Goal: Task Accomplishment & Management: Manage account settings

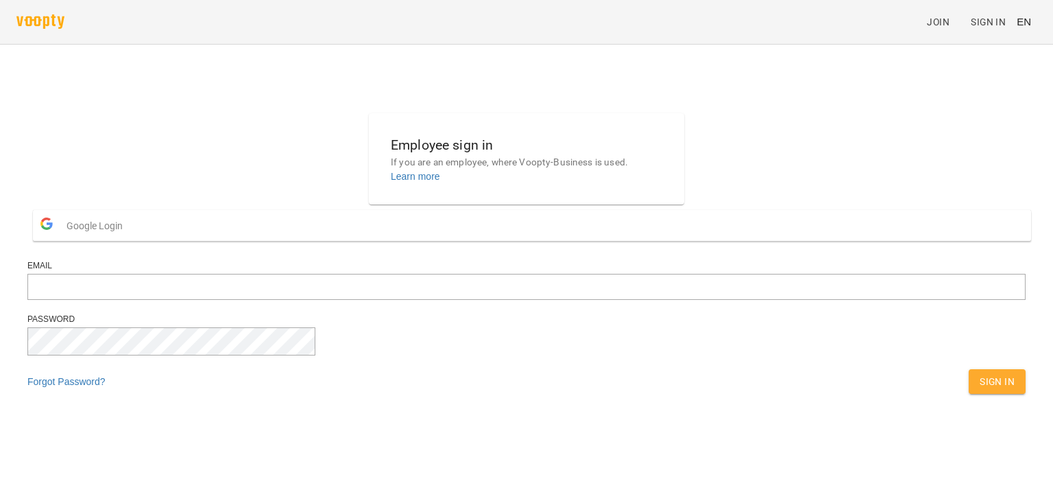
click at [130, 239] on span "Google Login" at bounding box center [98, 225] width 63 height 27
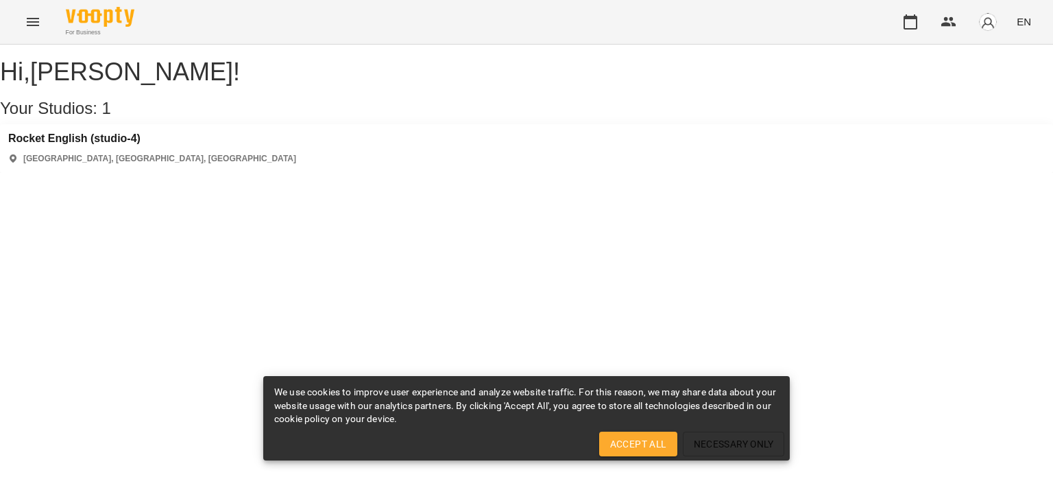
click at [658, 446] on span "Accept All" at bounding box center [638, 443] width 56 height 16
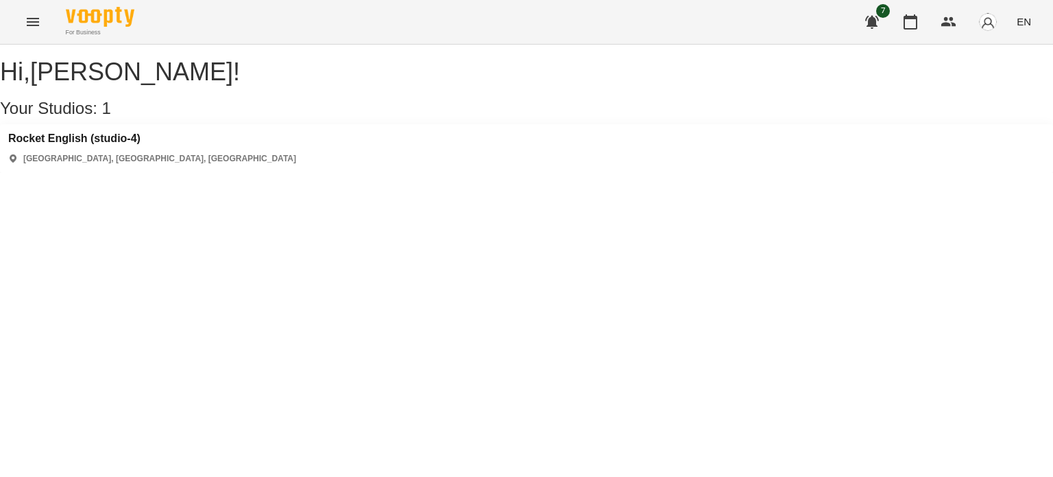
click at [186, 158] on div "Rocket English (studio-4) [GEOGRAPHIC_DATA], [GEOGRAPHIC_DATA], [GEOGRAPHIC_DAT…" at bounding box center [526, 148] width 1053 height 49
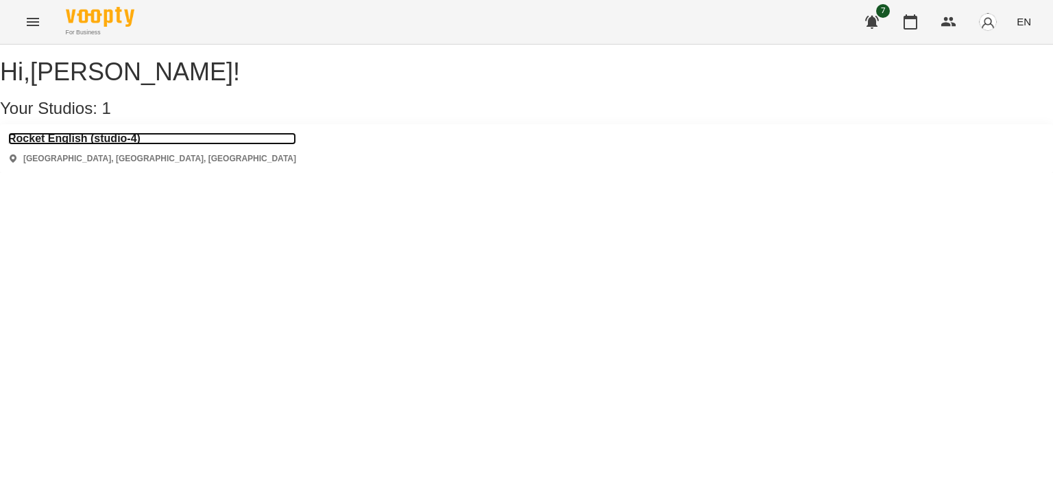
click at [141, 145] on h3 "Rocket English (studio-4)" at bounding box center [152, 138] width 288 height 12
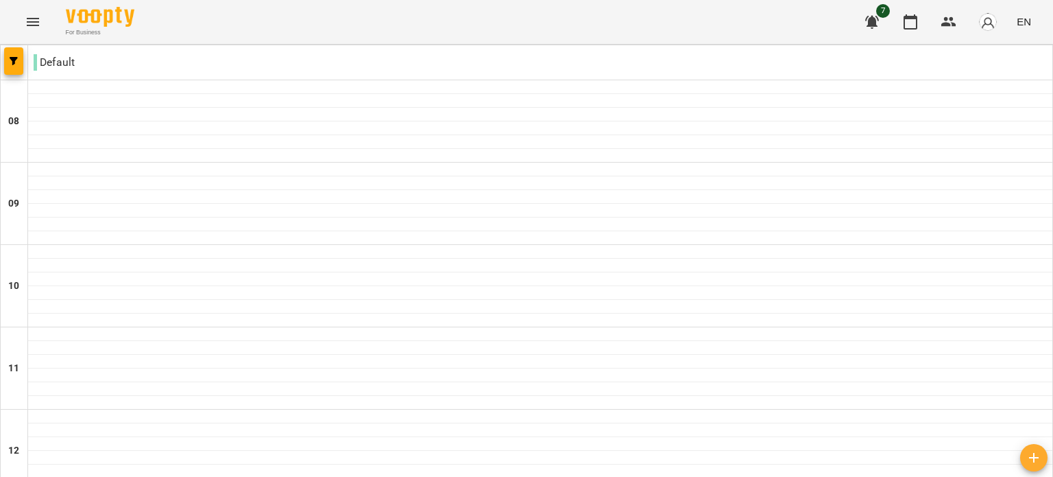
scroll to position [764, 0]
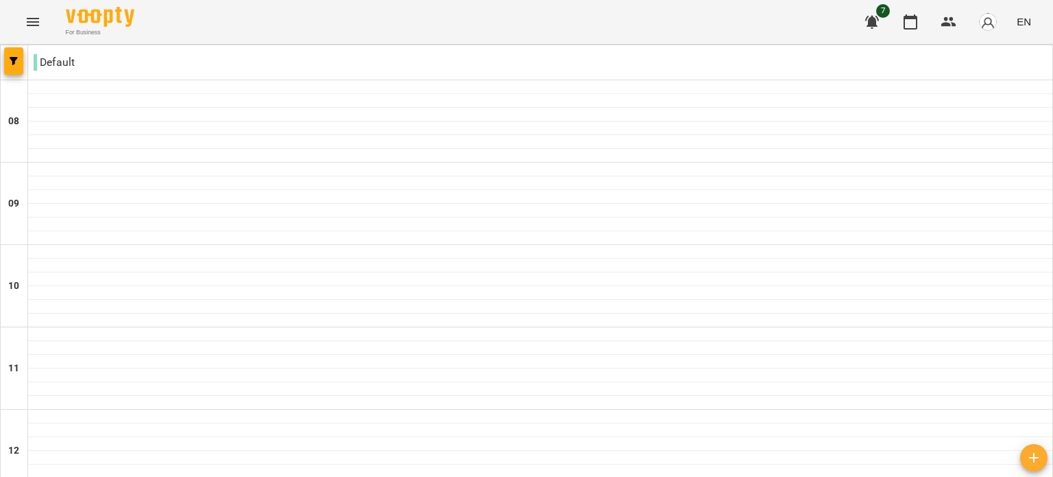
click at [878, 19] on icon "button" at bounding box center [872, 22] width 14 height 13
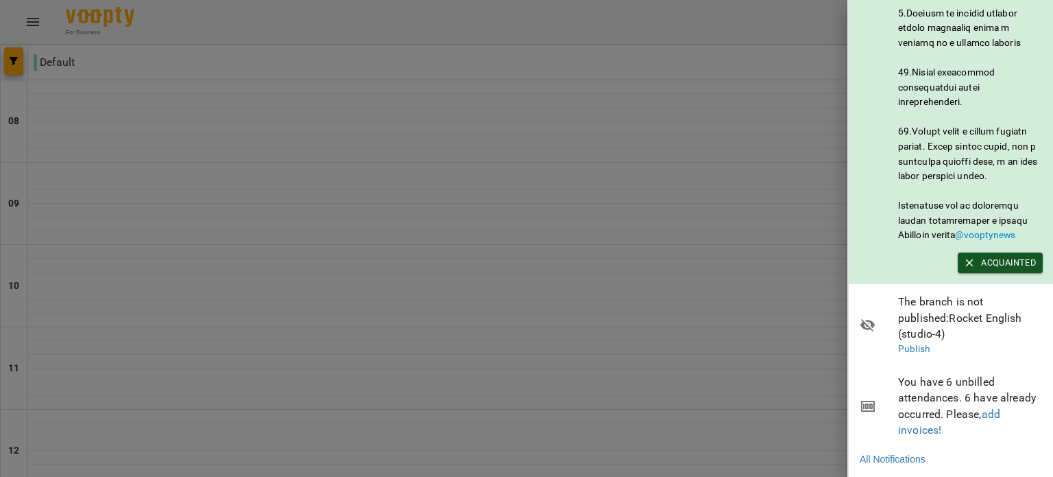
scroll to position [819, 0]
click at [549, 267] on div at bounding box center [526, 238] width 1053 height 477
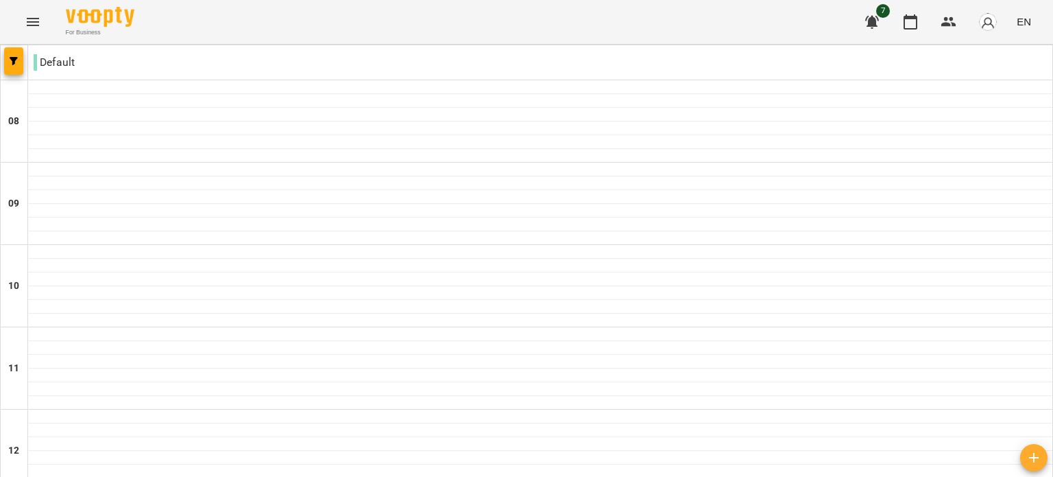
scroll to position [764, 0]
